Goal: Task Accomplishment & Management: Manage account settings

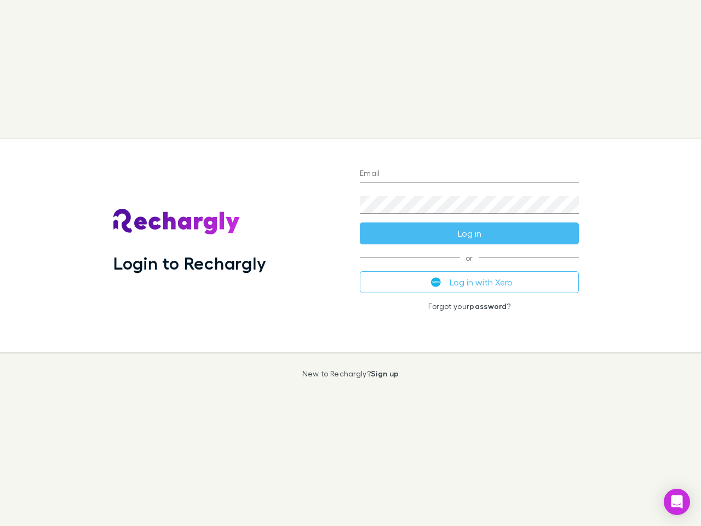
click at [351, 263] on div "Login to Rechargly" at bounding box center [228, 245] width 246 height 213
click at [469, 174] on input "Email" at bounding box center [469, 174] width 219 height 18
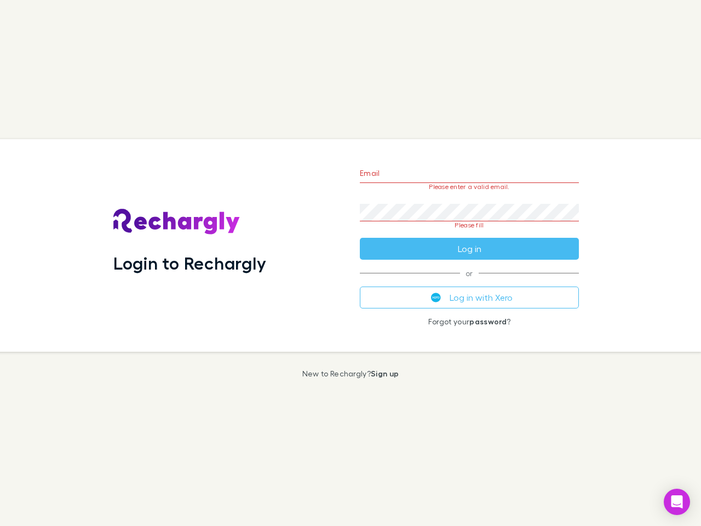
click at [469, 233] on form "Email Please enter a valid email. Password Please fill Log in" at bounding box center [469, 208] width 219 height 103
click at [469, 282] on div "Email Please enter a valid email. Password Please fill Log in or Log in with Xe…" at bounding box center [469, 245] width 237 height 213
click at [677, 502] on icon "Open Intercom Messenger" at bounding box center [678, 501] width 12 height 13
